Goal: Task Accomplishment & Management: Use online tool/utility

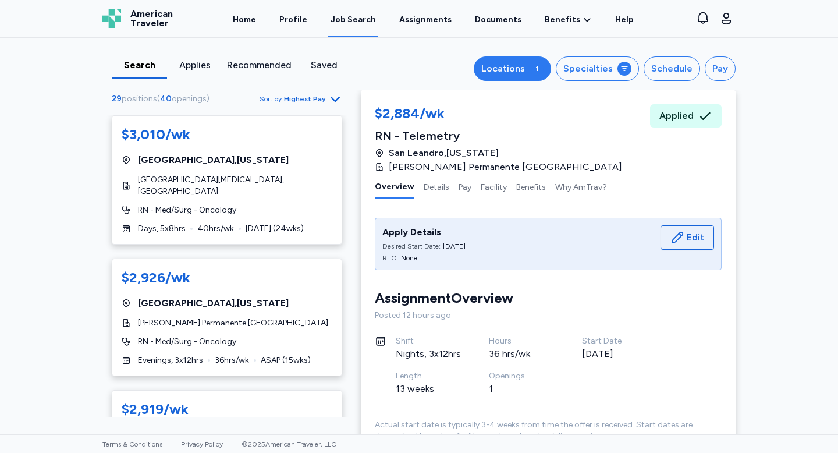
click at [520, 73] on div "Locations" at bounding box center [503, 69] width 44 height 14
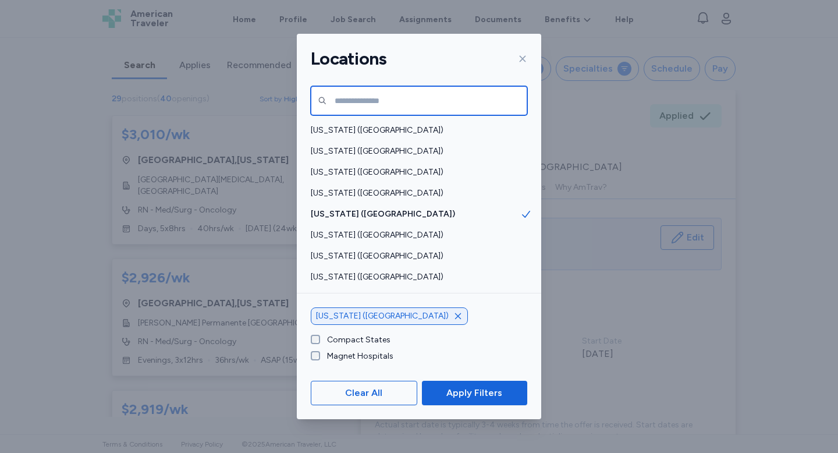
click at [418, 108] on input "text" at bounding box center [419, 100] width 216 height 29
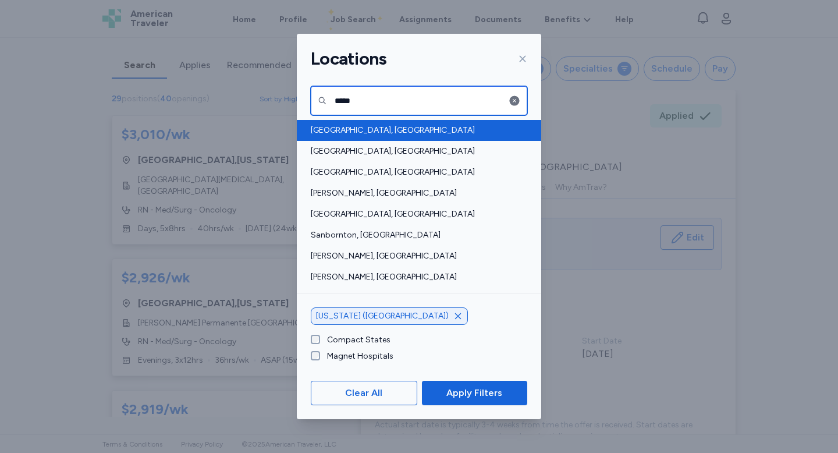
type input "*****"
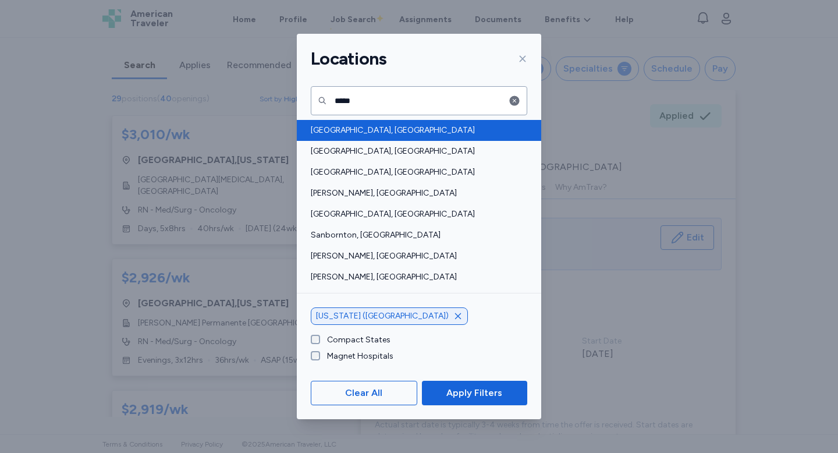
click at [346, 130] on span "[GEOGRAPHIC_DATA], [GEOGRAPHIC_DATA]" at bounding box center [415, 130] width 209 height 12
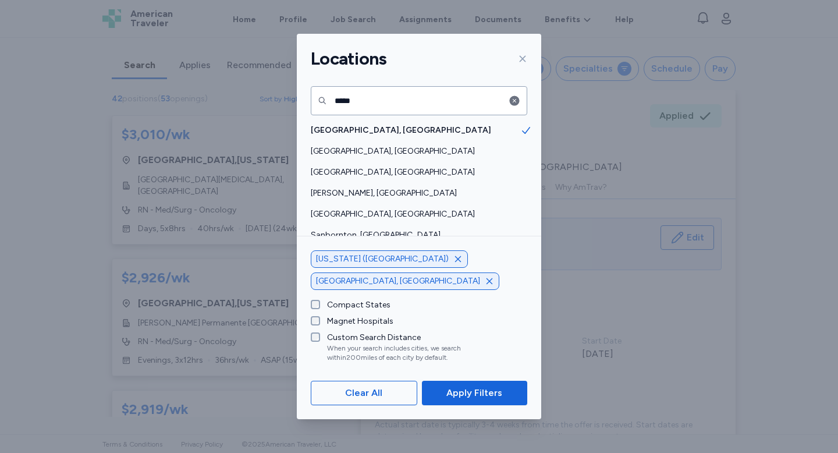
click at [453, 263] on icon "button" at bounding box center [457, 258] width 9 height 9
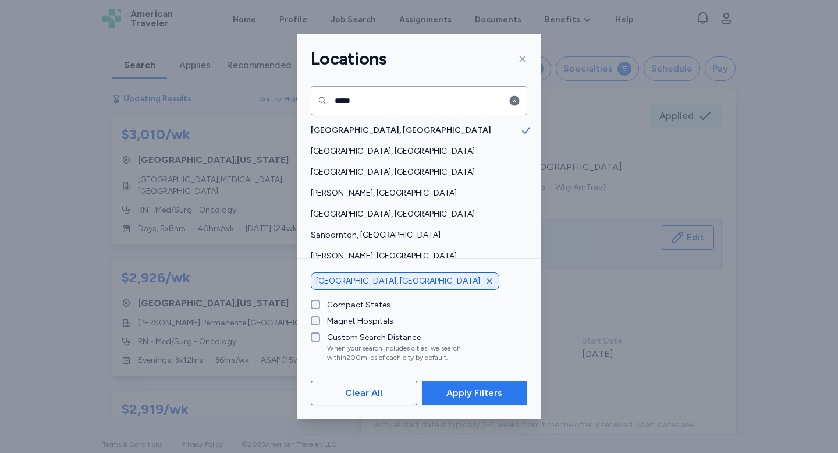
click at [476, 396] on span "Apply Filters" at bounding box center [474, 393] width 56 height 14
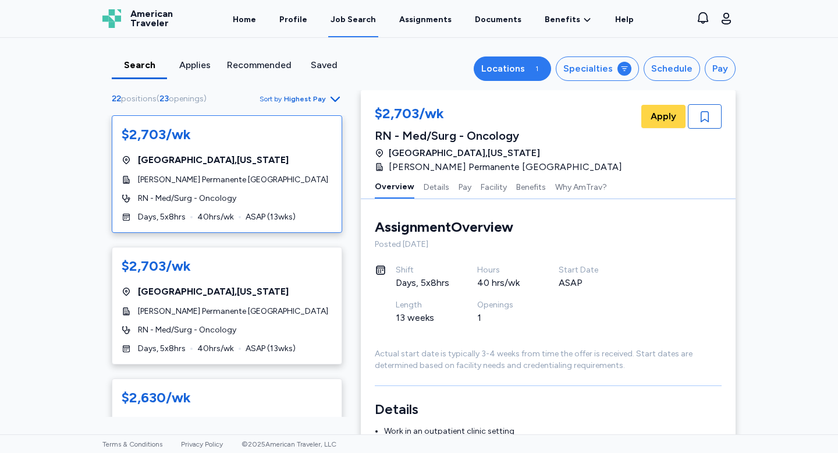
click at [517, 79] on button "Locations 1" at bounding box center [511, 68] width 77 height 24
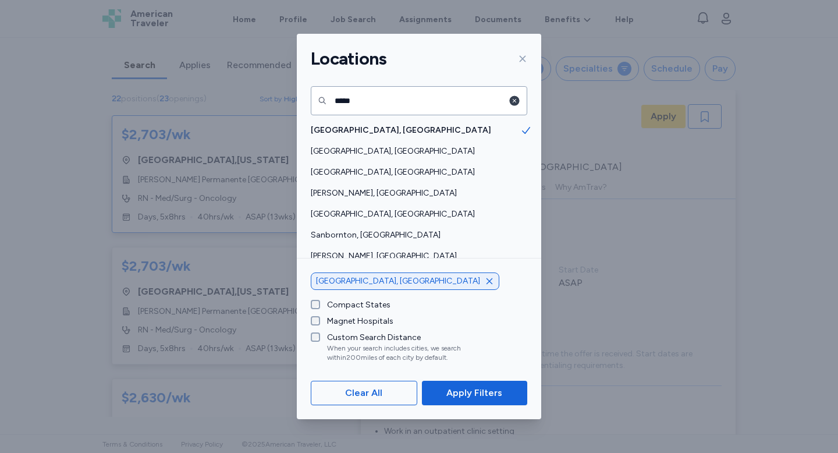
click at [519, 102] on icon "button" at bounding box center [514, 101] width 12 height 12
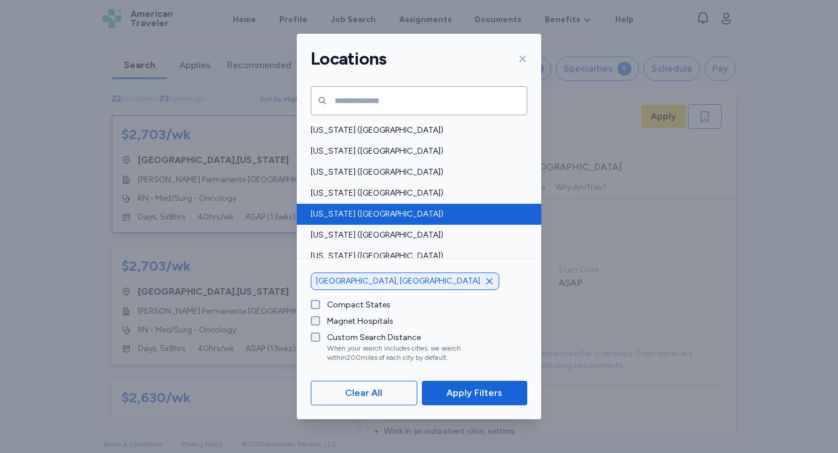
click at [324, 212] on span "[US_STATE] ([GEOGRAPHIC_DATA])" at bounding box center [415, 214] width 209 height 12
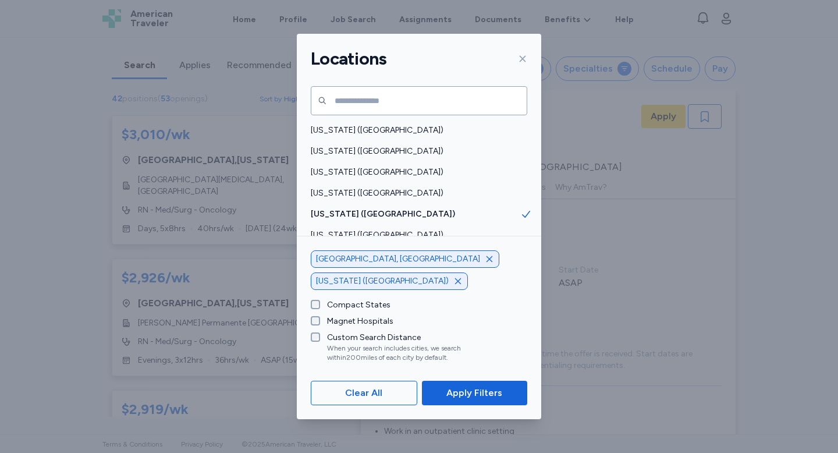
click at [486, 261] on icon "button" at bounding box center [489, 258] width 6 height 6
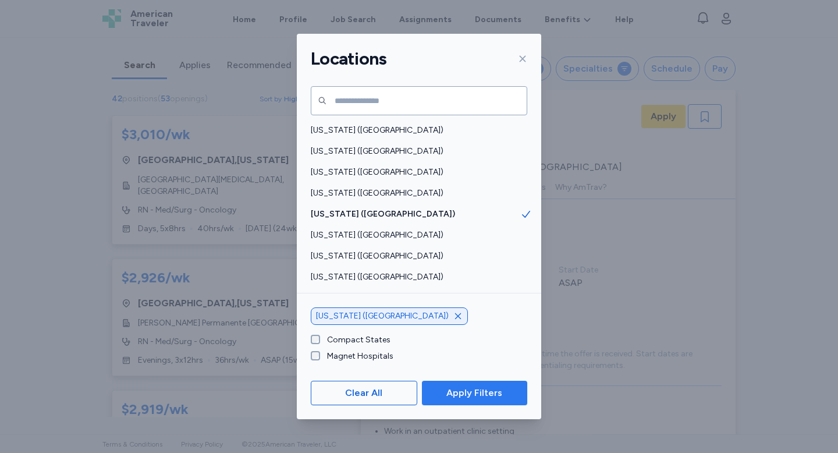
click at [461, 387] on span "Apply Filters" at bounding box center [474, 393] width 56 height 14
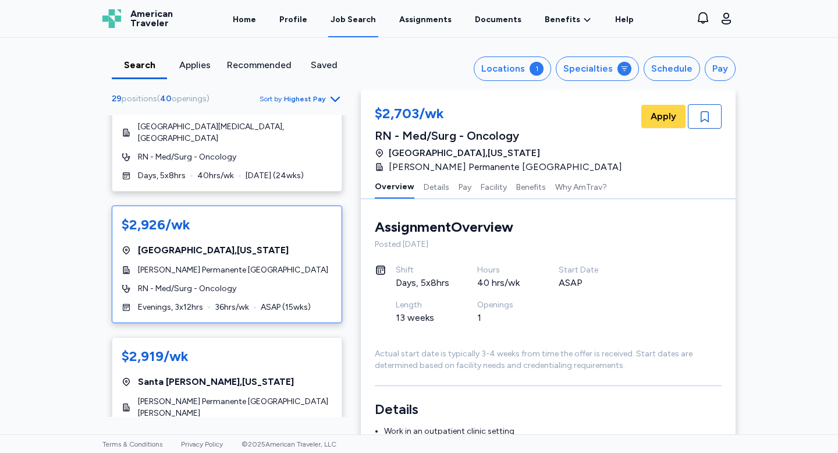
scroll to position [54, 0]
click at [226, 265] on div "$2,926/wk [GEOGRAPHIC_DATA] , [US_STATE] [PERSON_NAME] Permanente [GEOGRAPHIC_D…" at bounding box center [227, 262] width 230 height 117
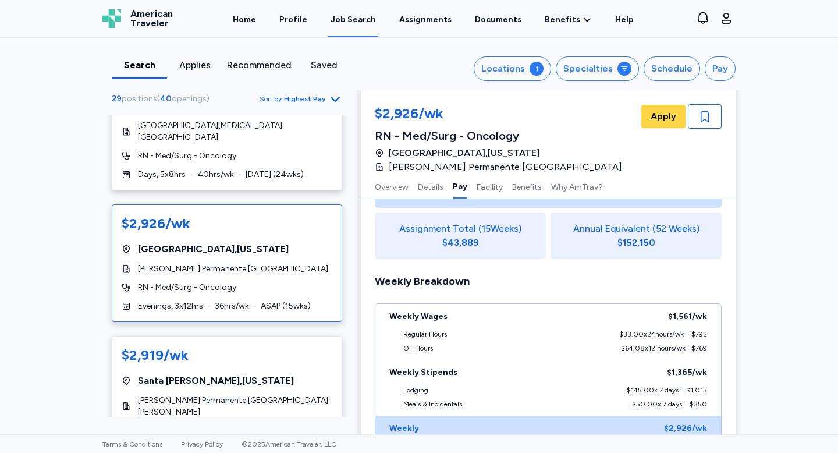
scroll to position [148, 0]
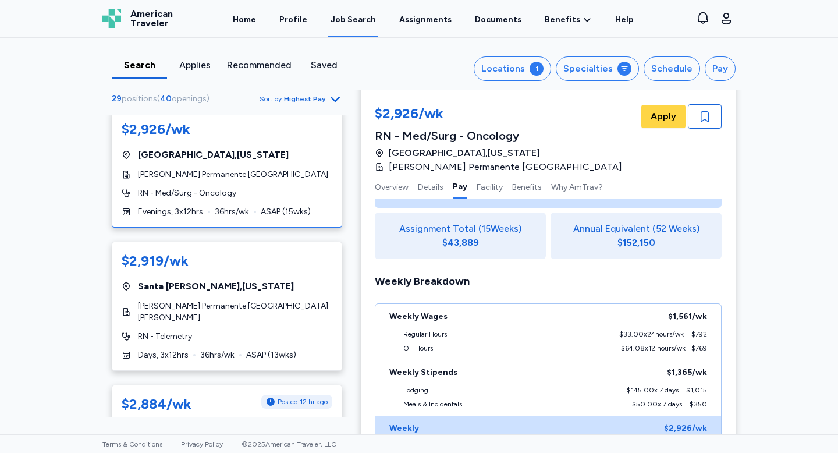
click at [237, 323] on div "$2,919/wk [GEOGRAPHIC_DATA] , [US_STATE] [PERSON_NAME] Permanente [GEOGRAPHIC_D…" at bounding box center [227, 305] width 230 height 129
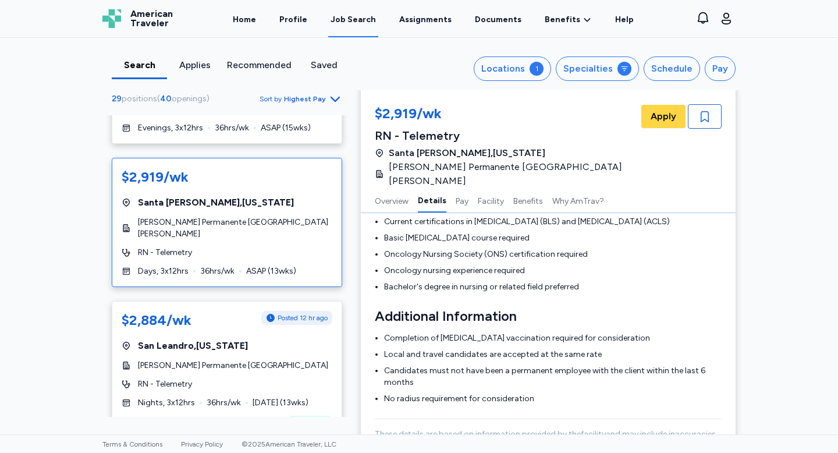
scroll to position [386, 0]
